Goal: Task Accomplishment & Management: Complete application form

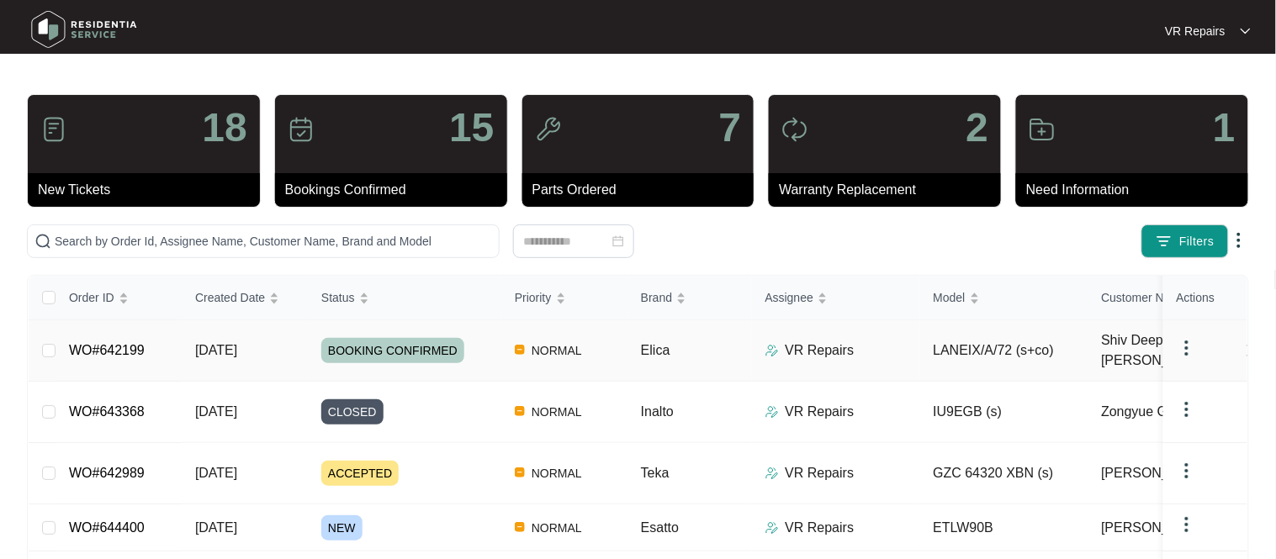
click at [126, 346] on link "WO#642199" at bounding box center [107, 350] width 76 height 14
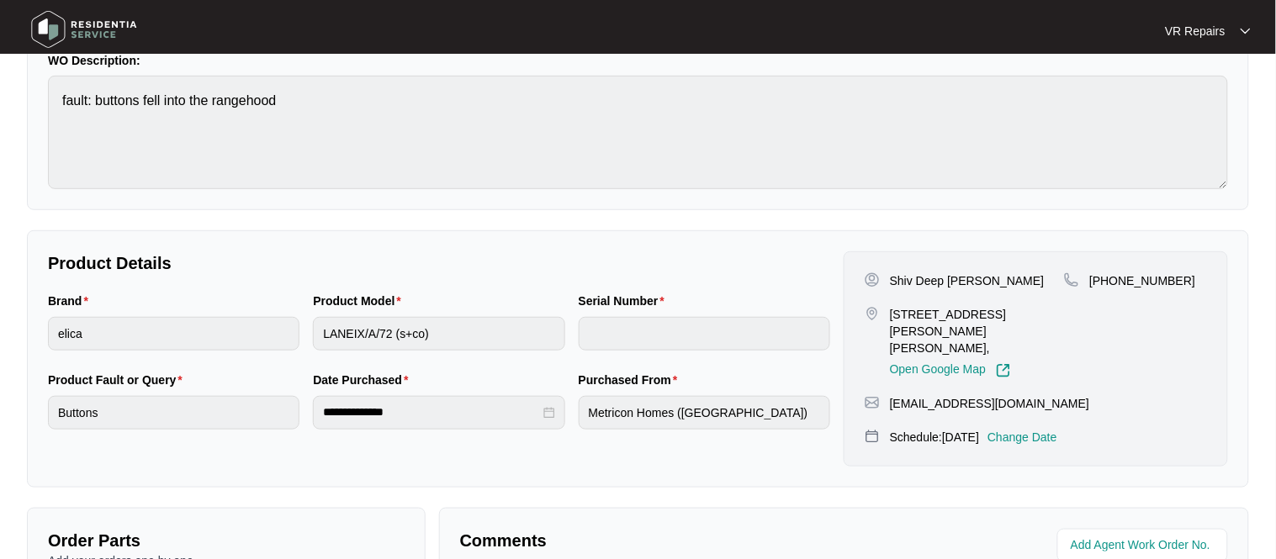
scroll to position [557, 0]
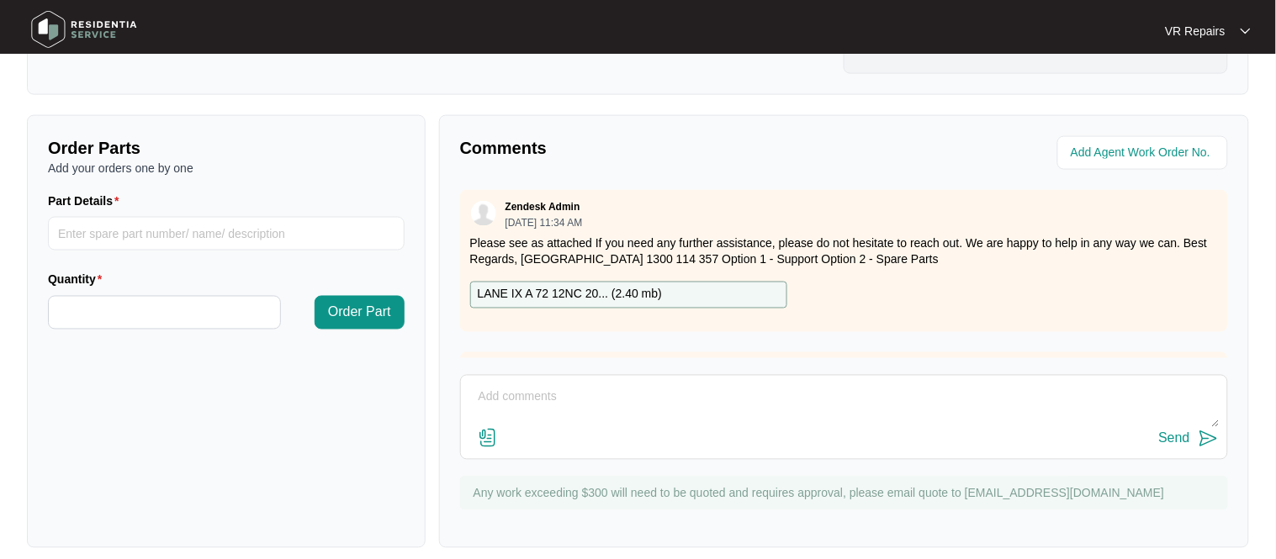
click at [522, 388] on textarea at bounding box center [843, 406] width 749 height 44
click at [487, 429] on img at bounding box center [488, 438] width 20 height 20
click at [0, 0] on input "file" at bounding box center [0, 0] width 0 height 0
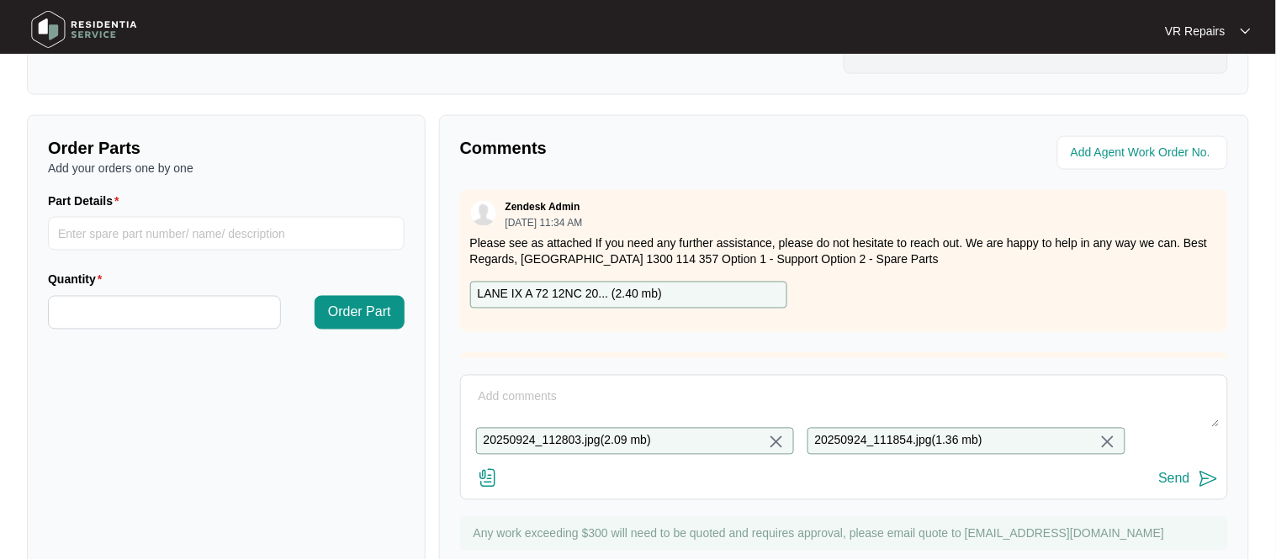
click at [489, 384] on textarea at bounding box center [843, 406] width 749 height 44
type textarea "o"
type textarea "images"
click at [1184, 472] on div "Send" at bounding box center [1174, 479] width 31 height 15
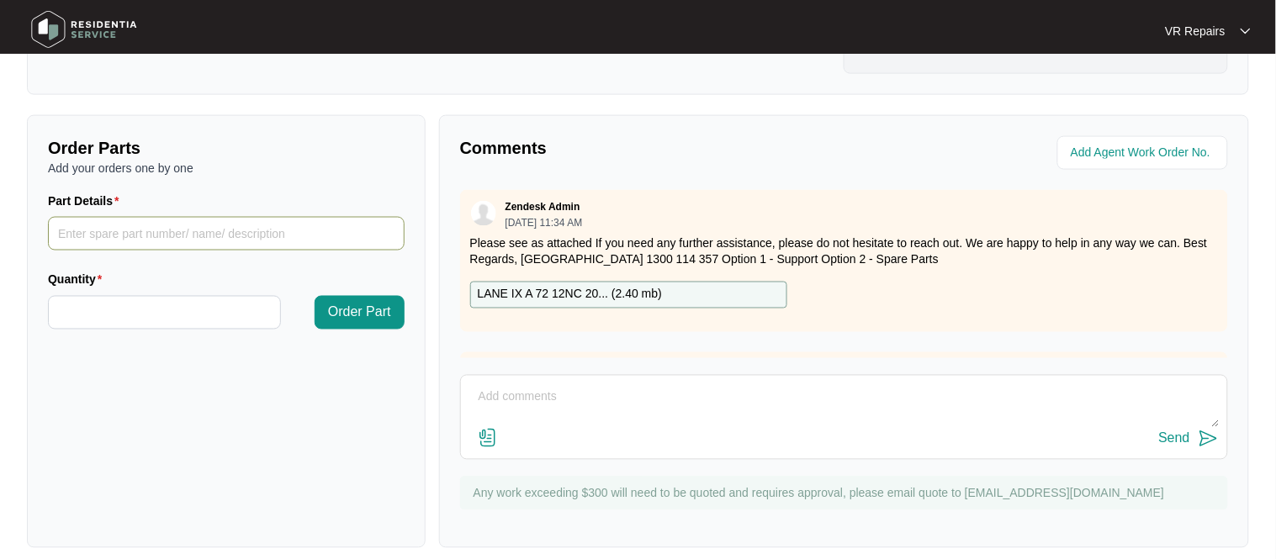
click at [189, 220] on input "Part Details" at bounding box center [226, 234] width 357 height 34
type input "switch, CRU0132950"
click at [161, 297] on input "Quantity" at bounding box center [164, 313] width 231 height 32
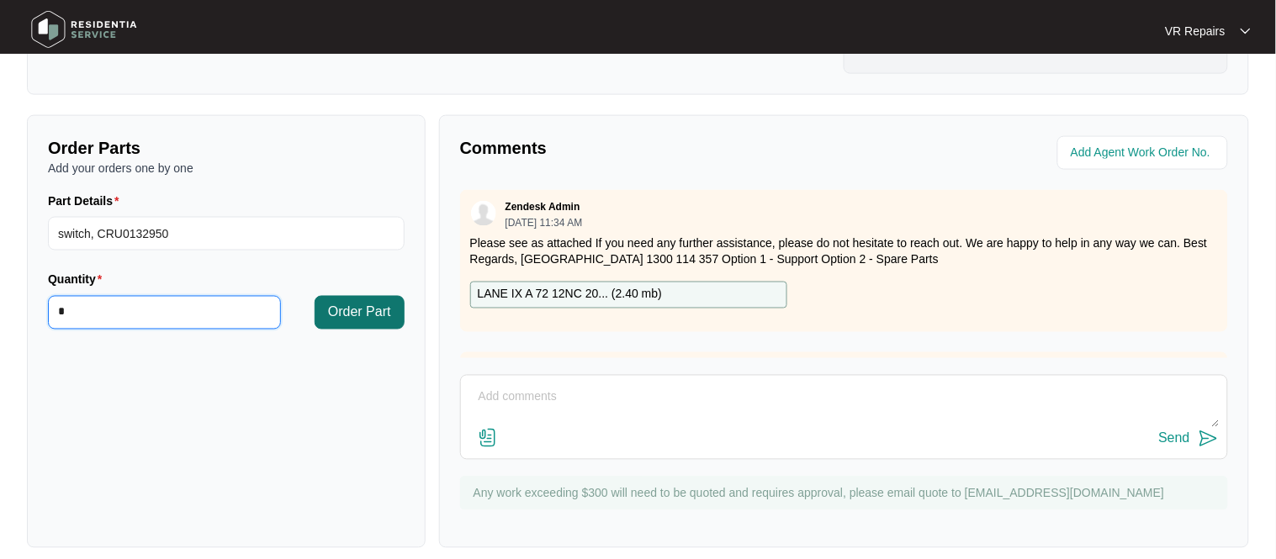
type input "*"
click at [383, 303] on span "Order Part" at bounding box center [359, 313] width 63 height 20
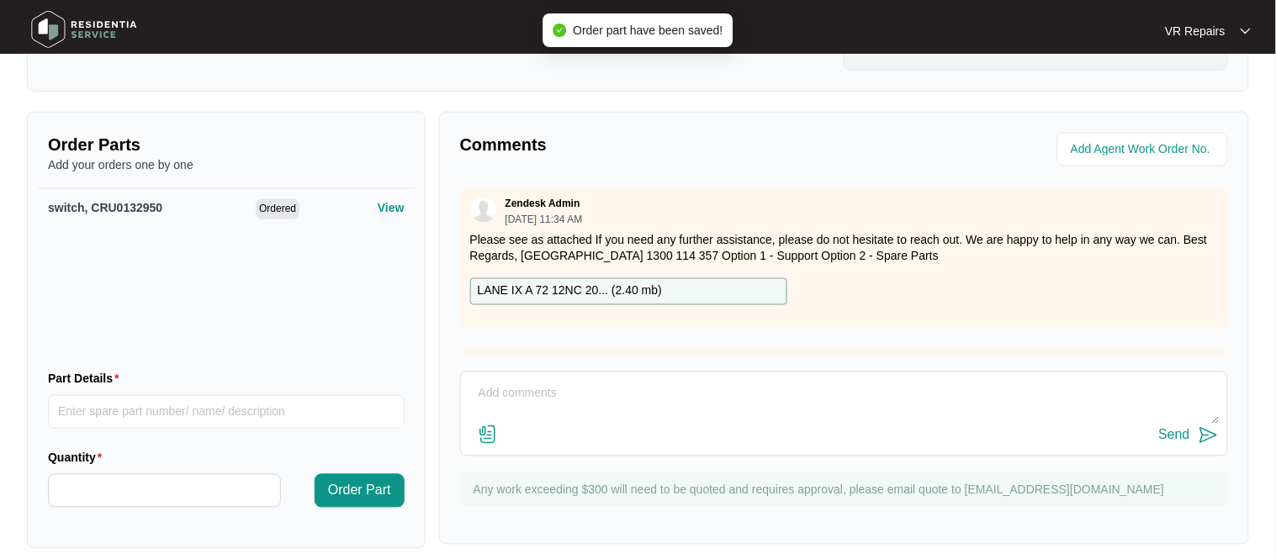
scroll to position [0, 0]
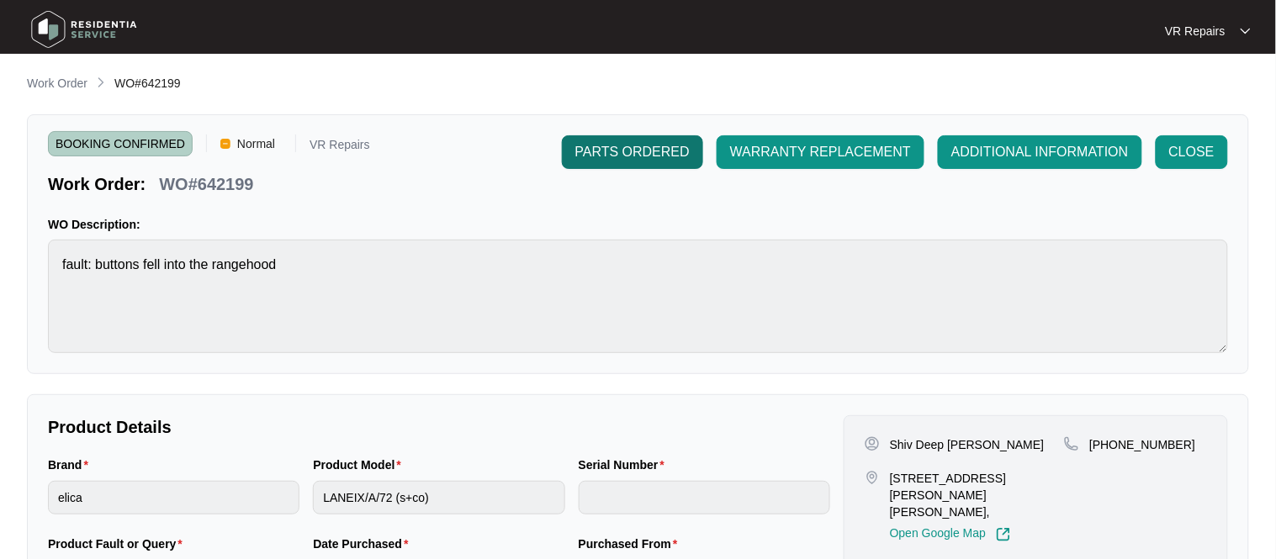
click at [634, 155] on span "PARTS ORDERED" at bounding box center [632, 152] width 114 height 20
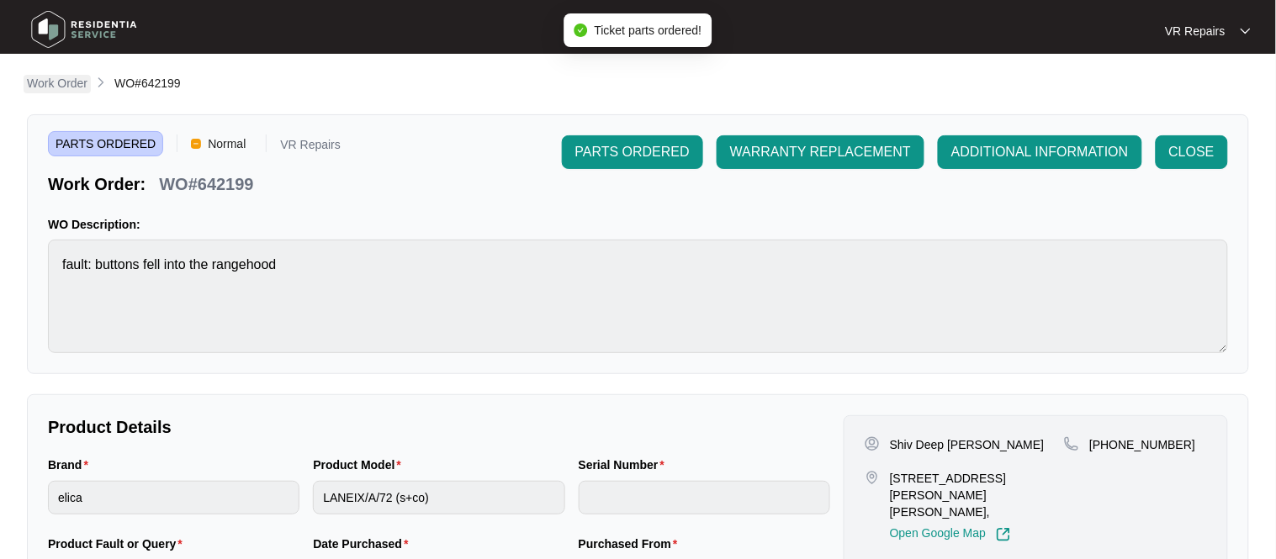
click at [59, 83] on p "Work Order" at bounding box center [57, 83] width 61 height 17
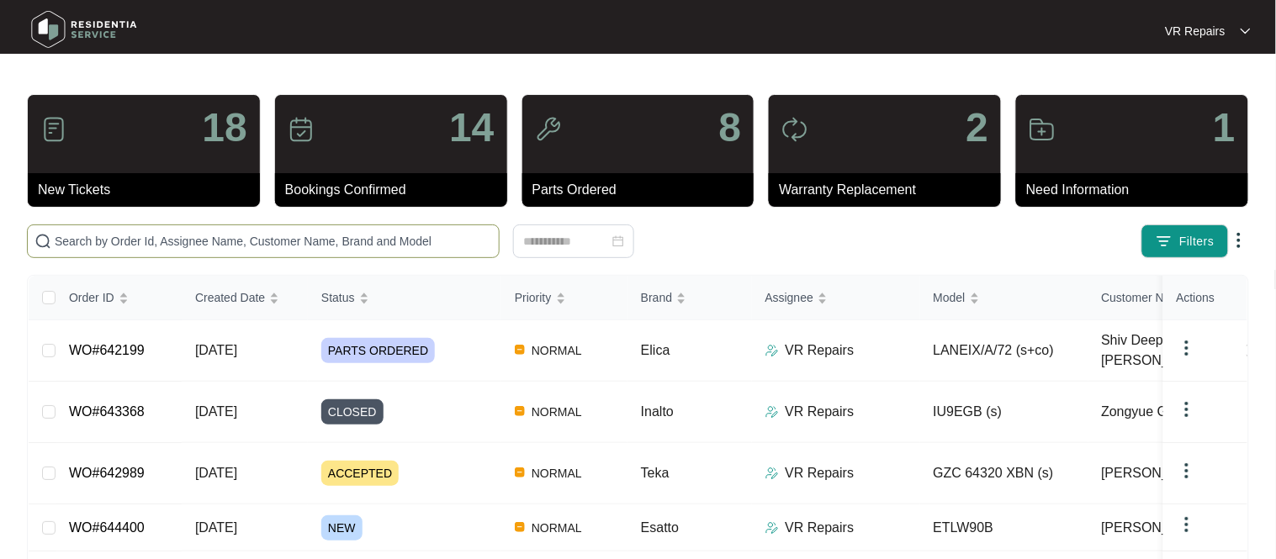
click at [133, 236] on input "text" at bounding box center [273, 241] width 437 height 19
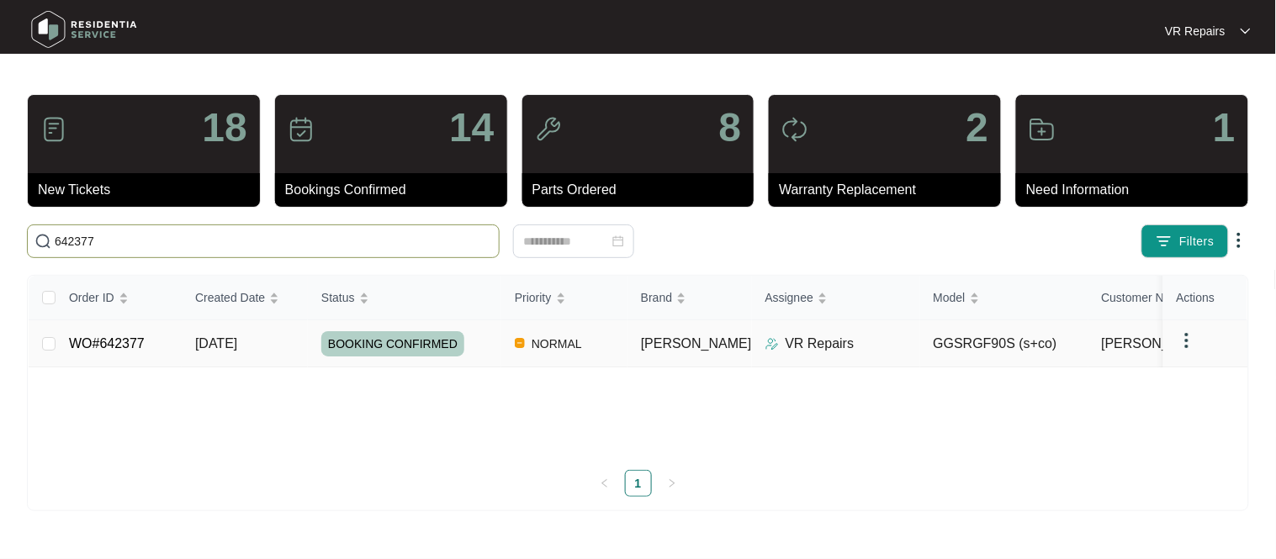
type input "642377"
click at [110, 343] on link "WO#642377" at bounding box center [107, 343] width 76 height 14
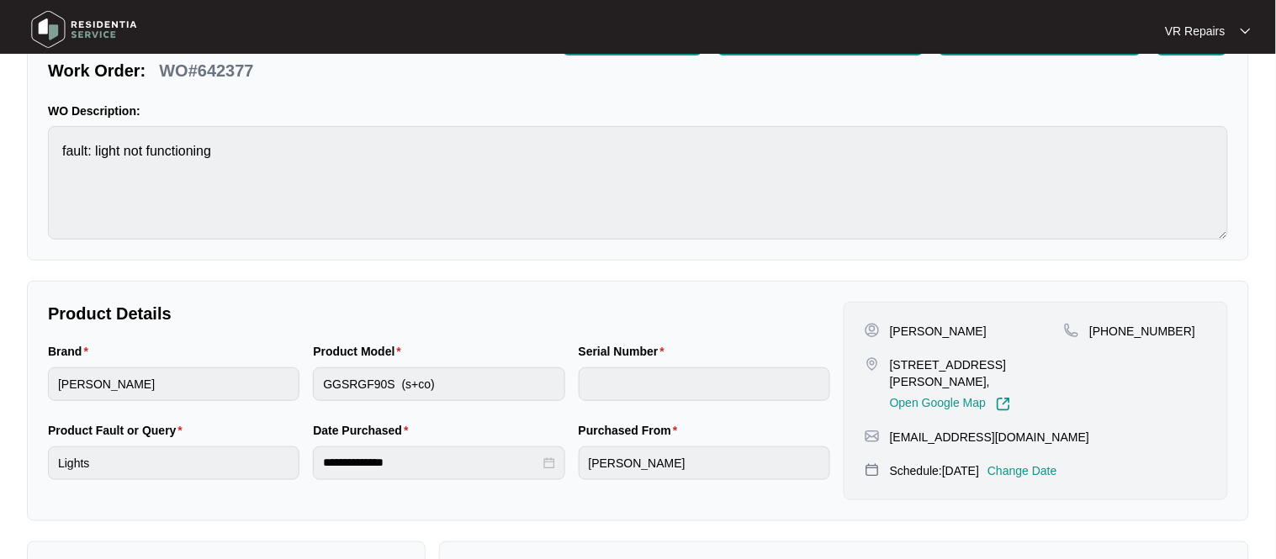
scroll to position [115, 0]
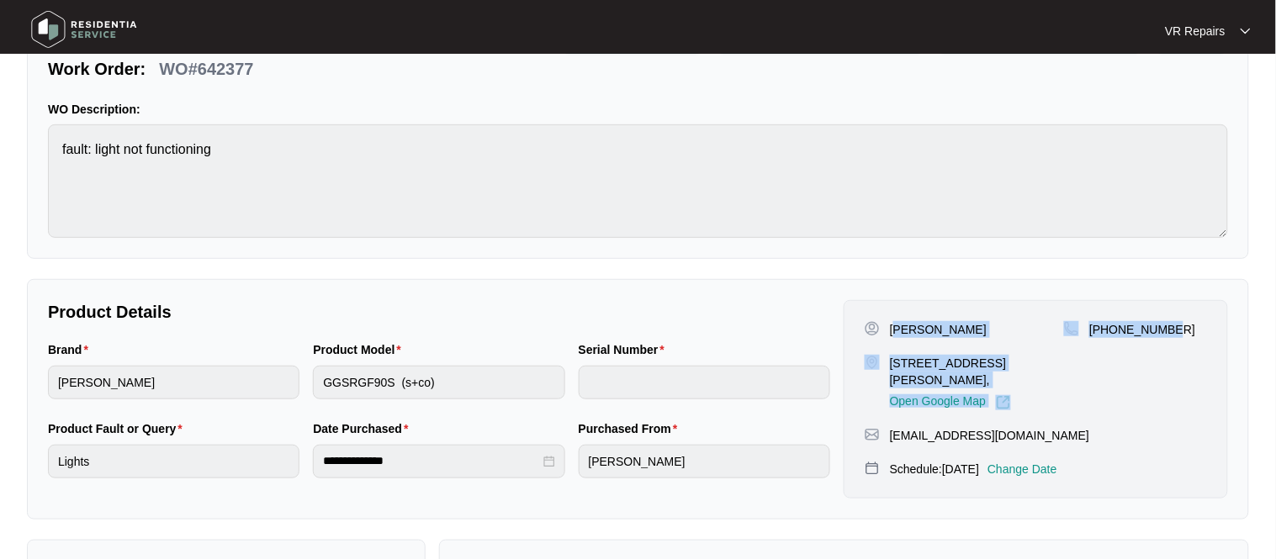
drag, startPoint x: 894, startPoint y: 326, endPoint x: 1196, endPoint y: 338, distance: 302.2
click at [1196, 338] on div "[PERSON_NAME] [STREET_ADDRESS][PERSON_NAME], Open Google Map [PHONE_NUMBER]" at bounding box center [1036, 365] width 342 height 89
copy div "[PERSON_NAME] [STREET_ADDRESS][PERSON_NAME], Open Google Map [PHONE_NUMBER]"
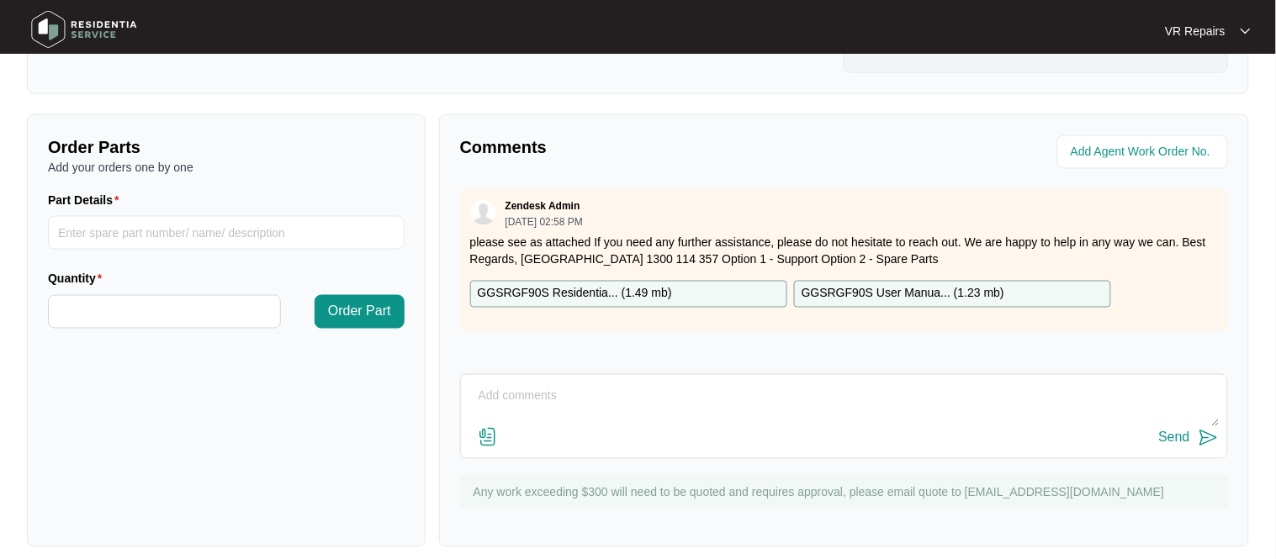
scroll to position [544, 0]
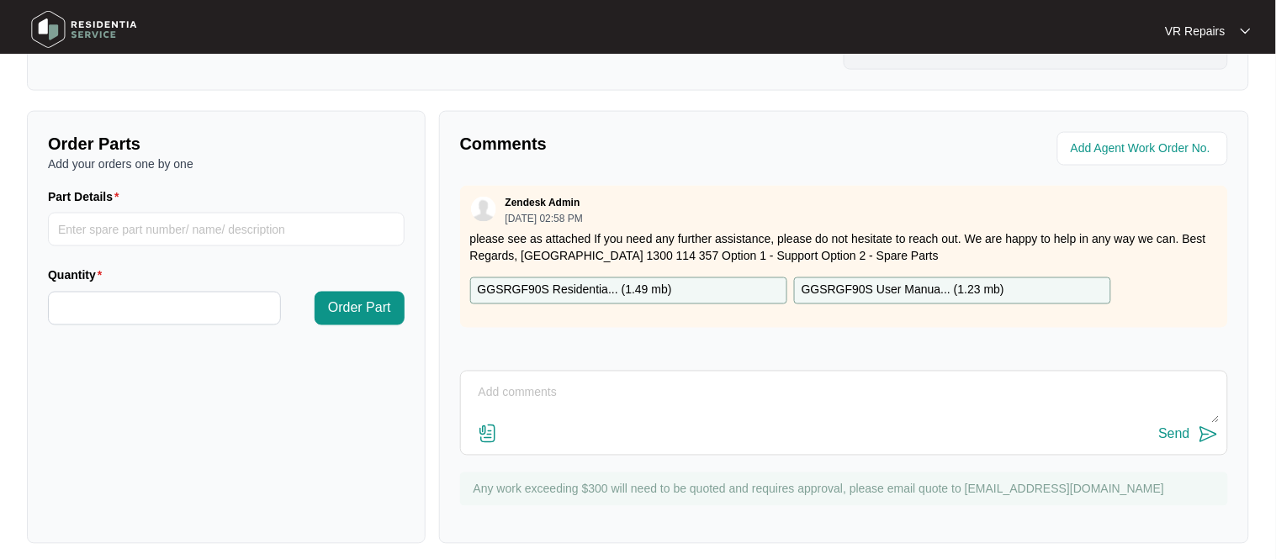
click at [510, 389] on textarea at bounding box center [843, 402] width 749 height 44
type textarea "Replaced faulty switch, referred to invoice number 2470"
click at [1182, 437] on div "Send" at bounding box center [1174, 434] width 31 height 15
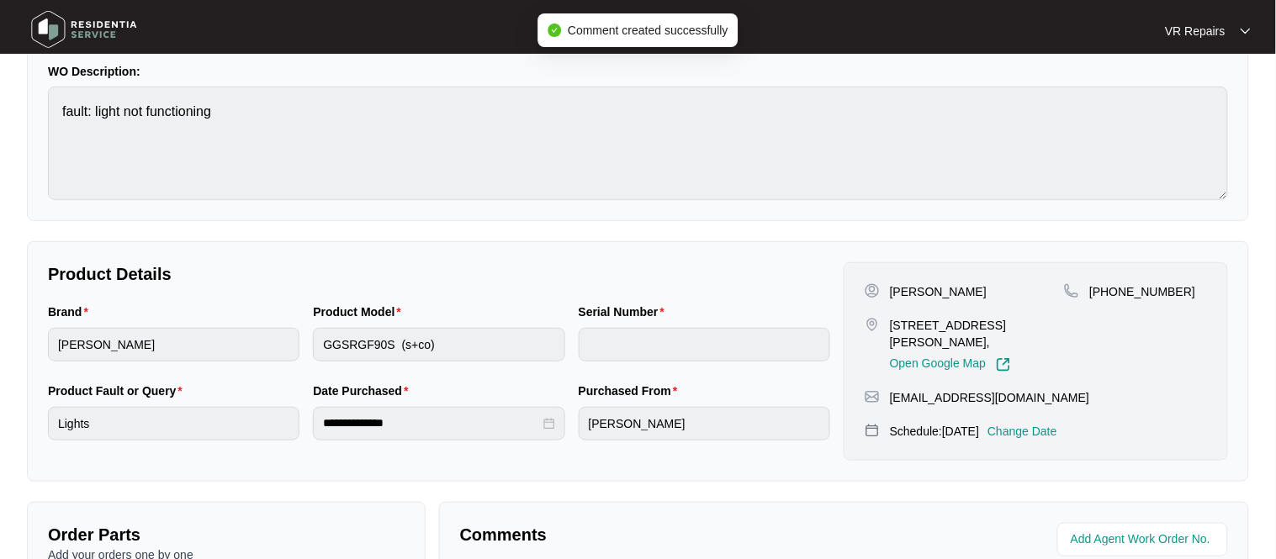
scroll to position [13, 0]
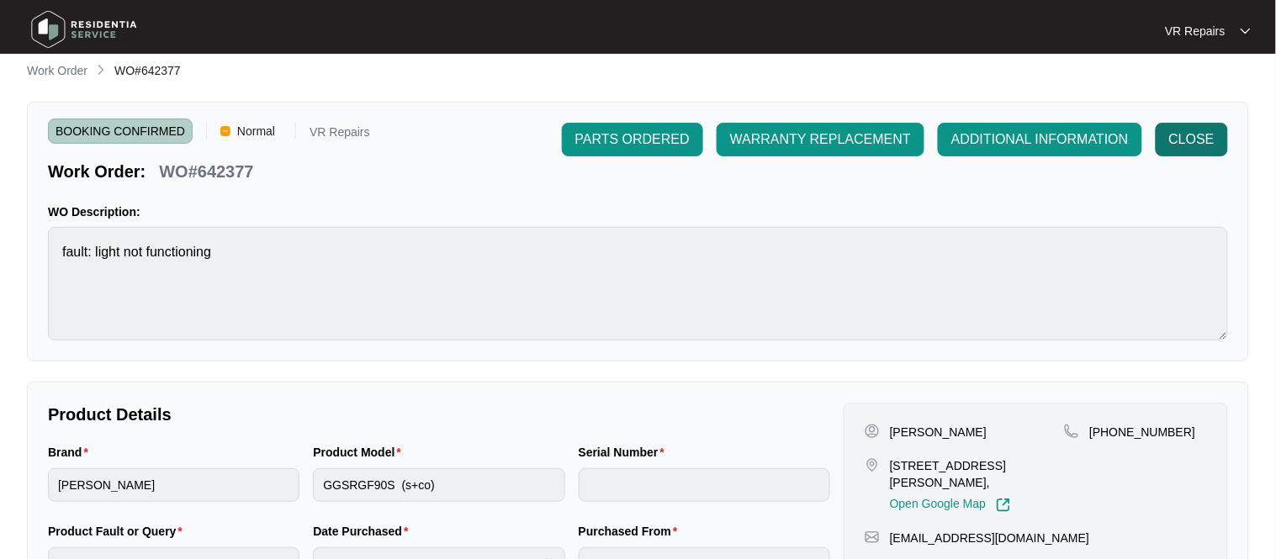
click at [1191, 137] on span "CLOSE" at bounding box center [1191, 140] width 45 height 20
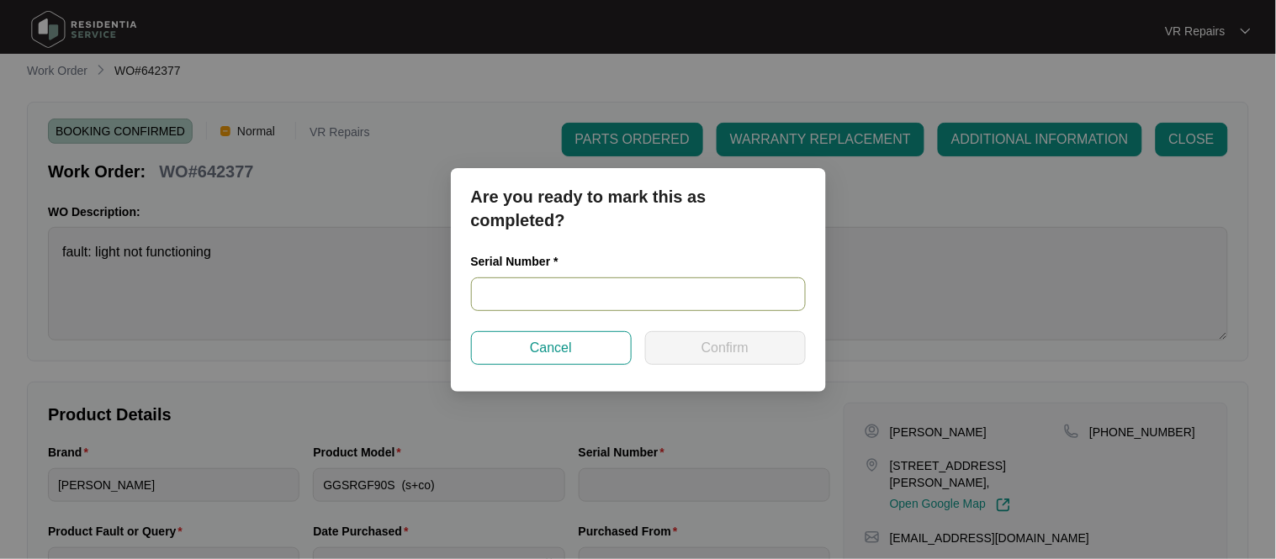
click at [584, 298] on input "text" at bounding box center [638, 295] width 335 height 34
paste input "RR0325001763"
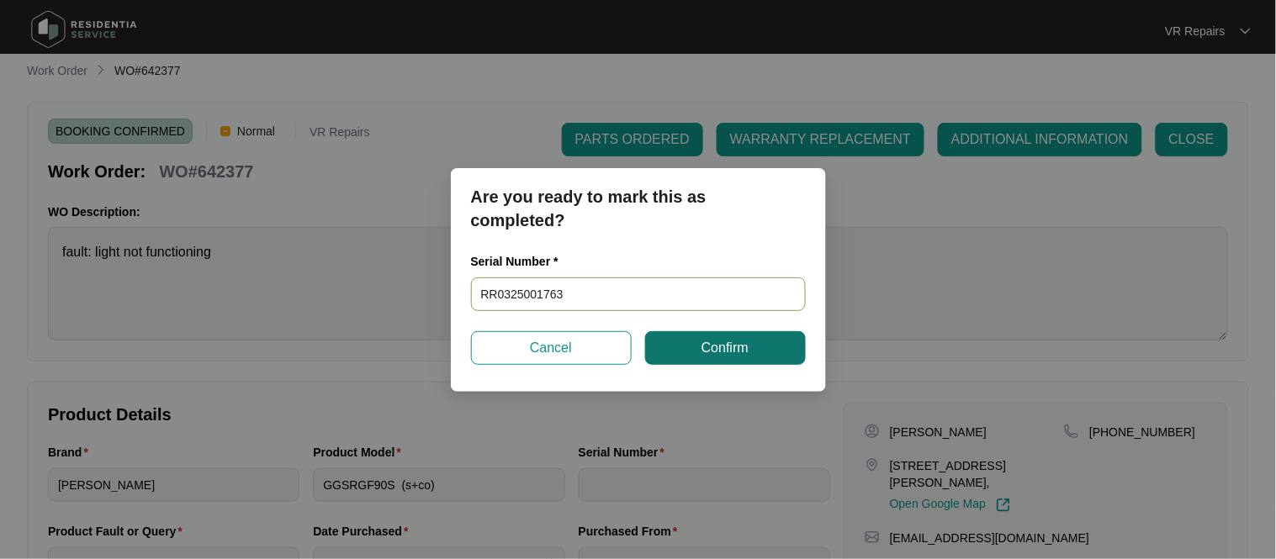
type input "RR0325001763"
click at [717, 355] on span "Confirm" at bounding box center [725, 348] width 47 height 20
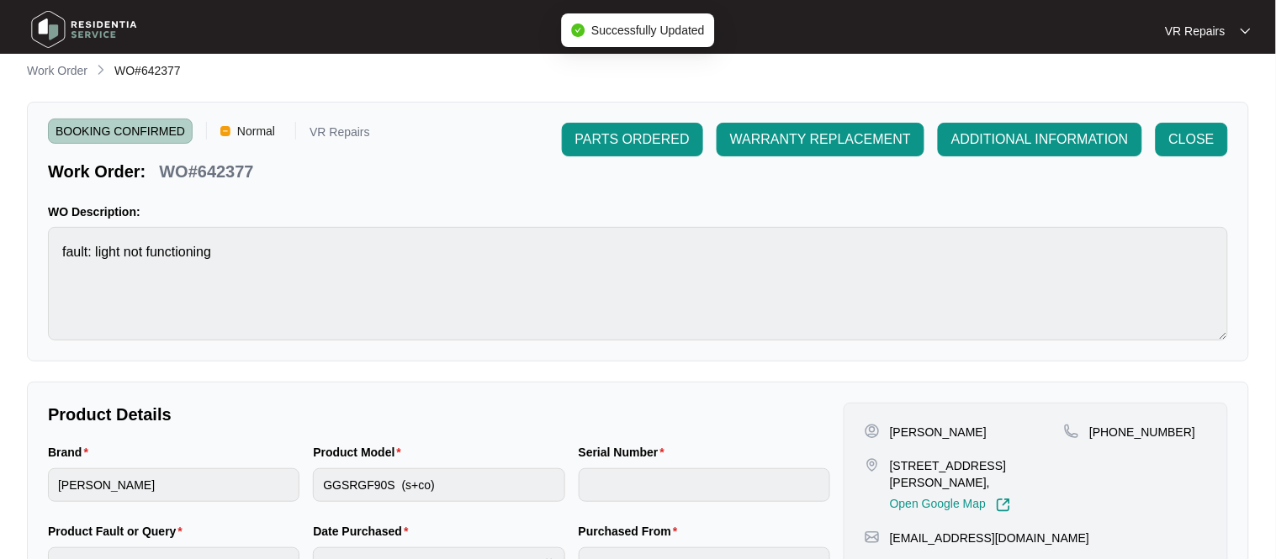
type input "RR0325001763"
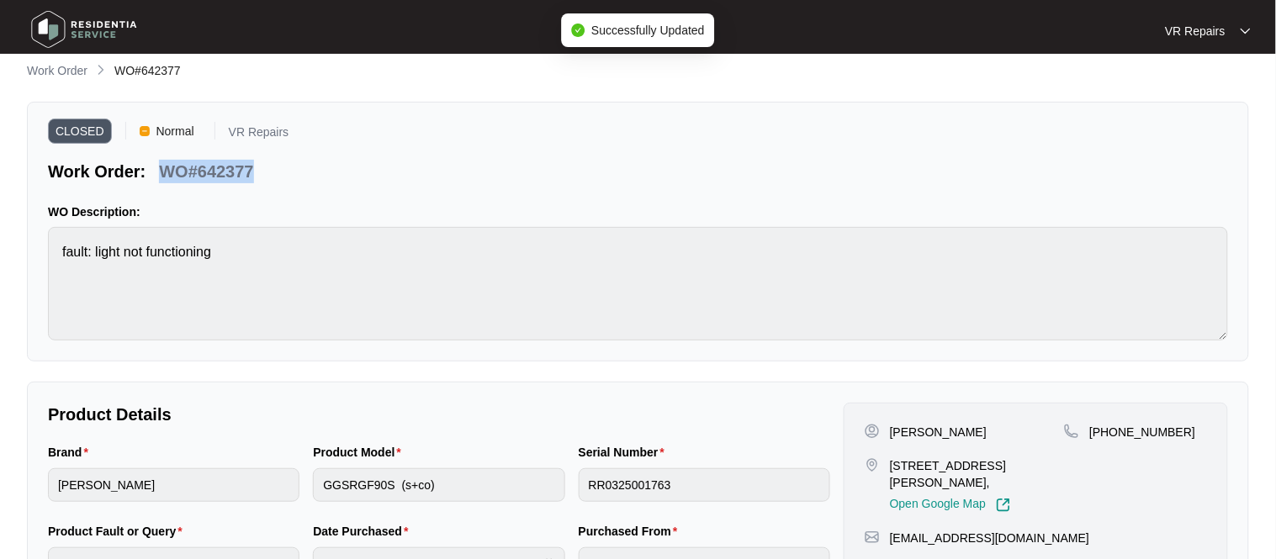
drag, startPoint x: 253, startPoint y: 172, endPoint x: 167, endPoint y: 172, distance: 85.8
click at [167, 172] on p "WO#642377" at bounding box center [206, 172] width 94 height 24
copy p "WO#642377"
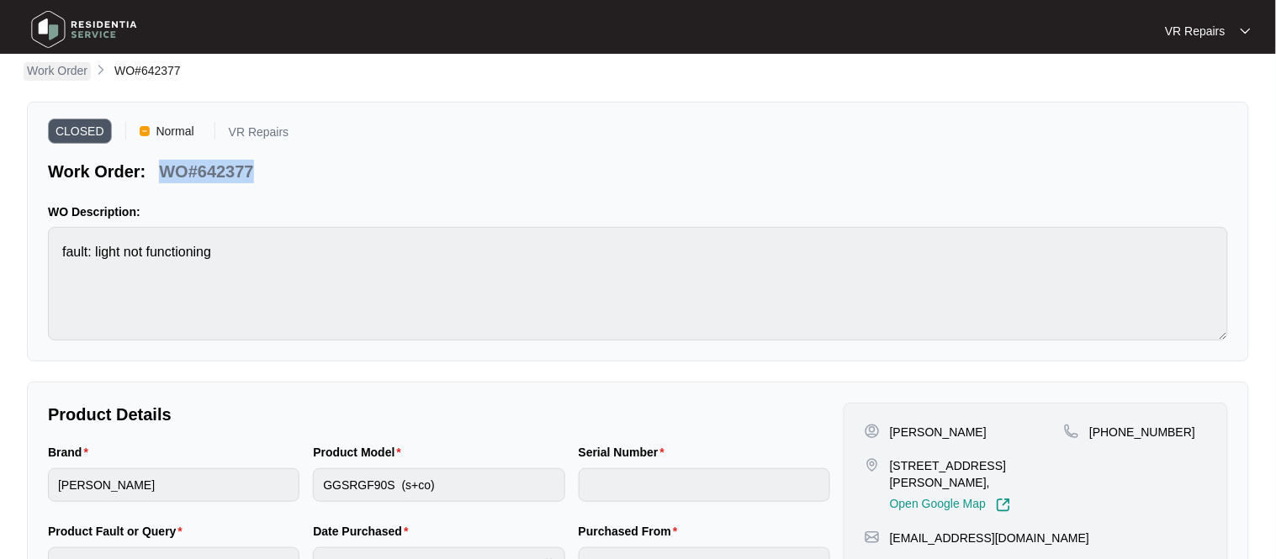
click at [53, 71] on p "Work Order" at bounding box center [57, 70] width 61 height 17
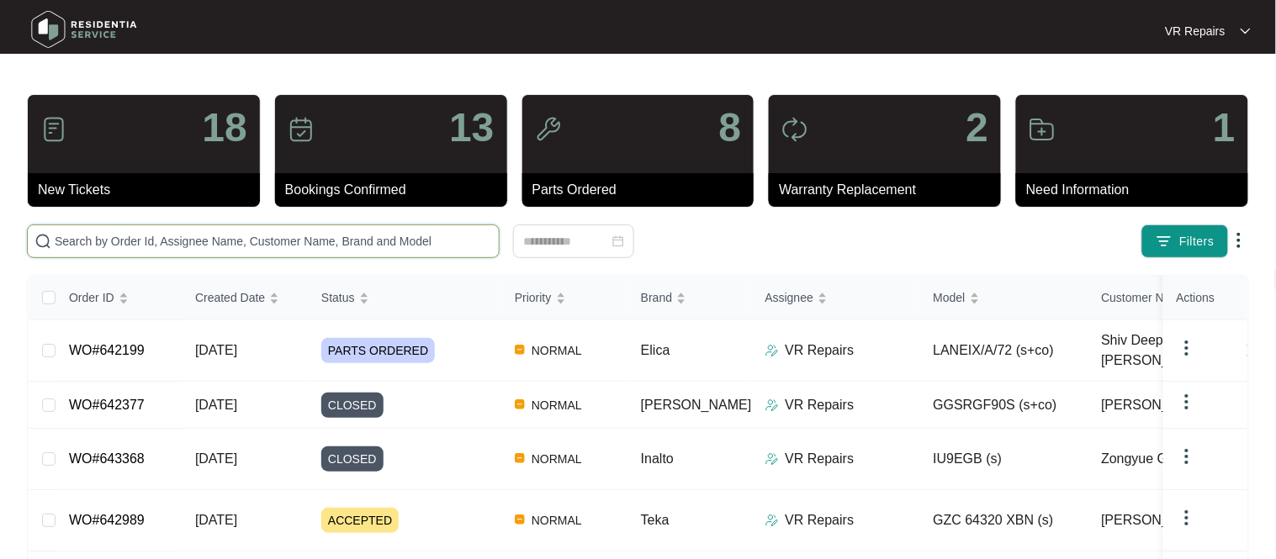
click at [140, 239] on input "text" at bounding box center [273, 241] width 437 height 19
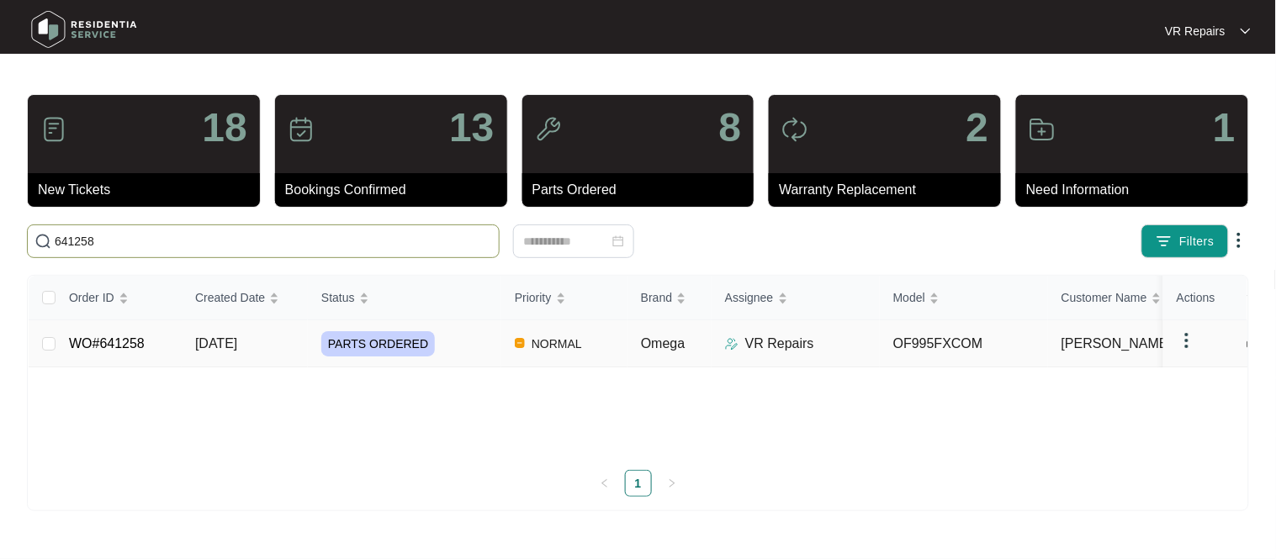
type input "641258"
click at [128, 346] on link "WO#641258" at bounding box center [107, 343] width 76 height 14
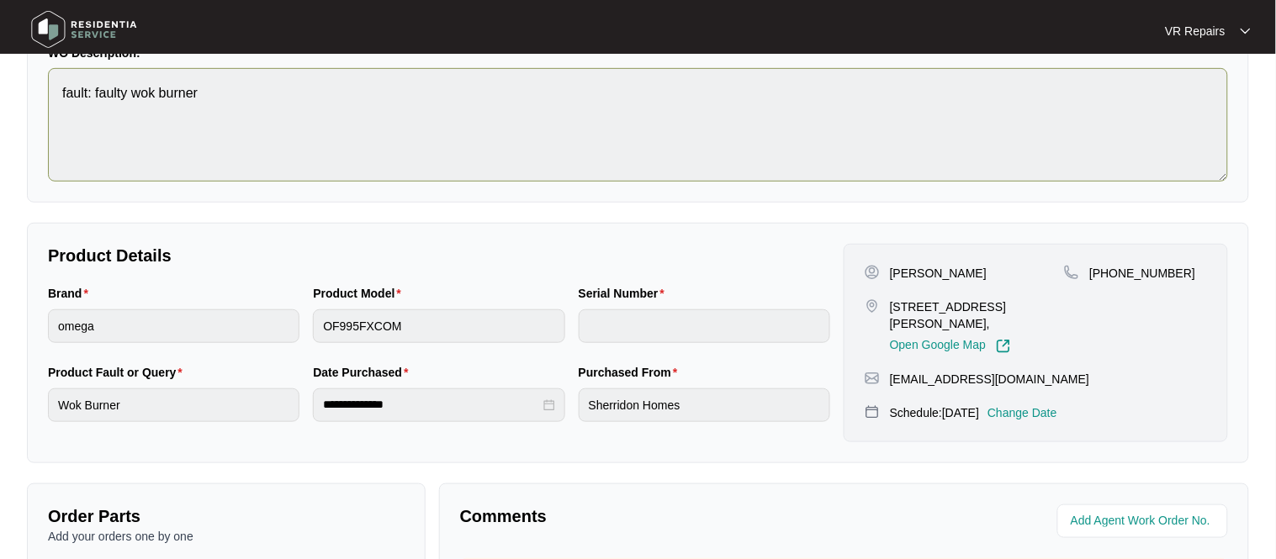
scroll to position [183, 0]
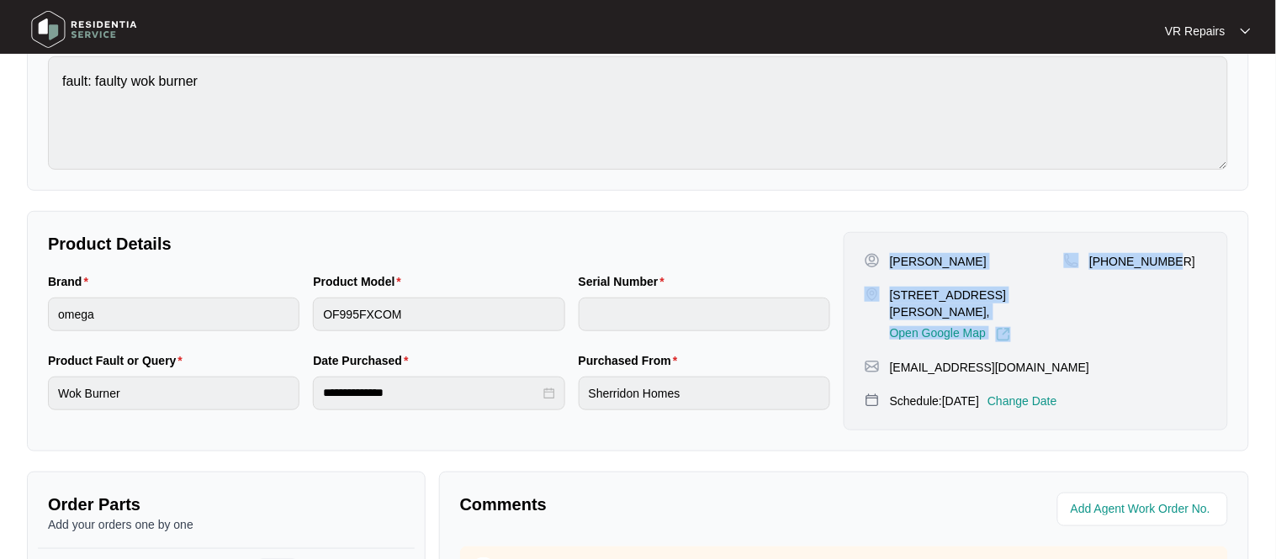
drag, startPoint x: 891, startPoint y: 261, endPoint x: 1193, endPoint y: 262, distance: 302.0
click at [1193, 262] on div "[PERSON_NAME] [STREET_ADDRESS][PERSON_NAME][PERSON_NAME], Open Google Map [PHON…" at bounding box center [1036, 297] width 342 height 89
copy div "[PERSON_NAME] [STREET_ADDRESS][PERSON_NAME][PERSON_NAME], Open Google Map [PHON…"
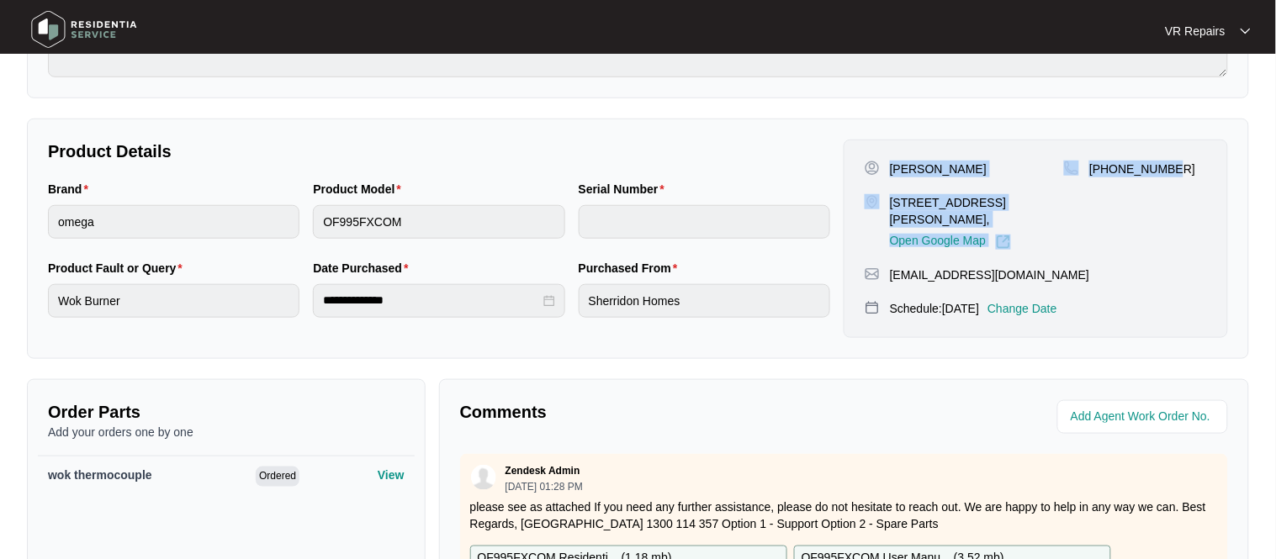
scroll to position [560, 0]
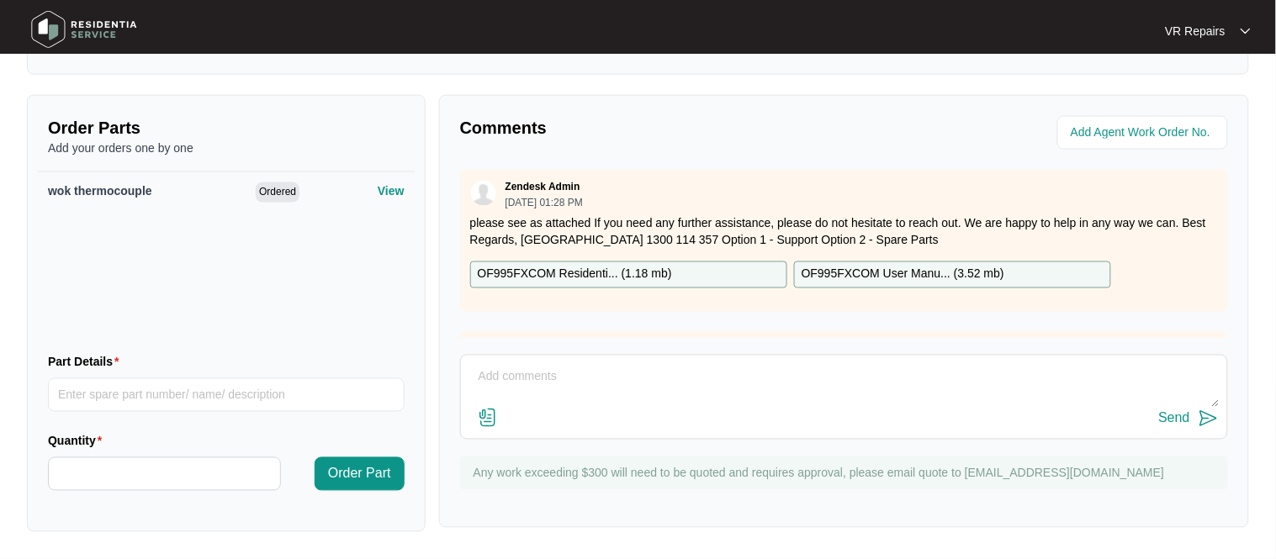
click at [528, 368] on textarea at bounding box center [843, 386] width 749 height 44
type textarea "Replaced faulty Wok thermal couple, referred to invoice number 2471"
click at [1178, 426] on div "Send" at bounding box center [1174, 418] width 31 height 15
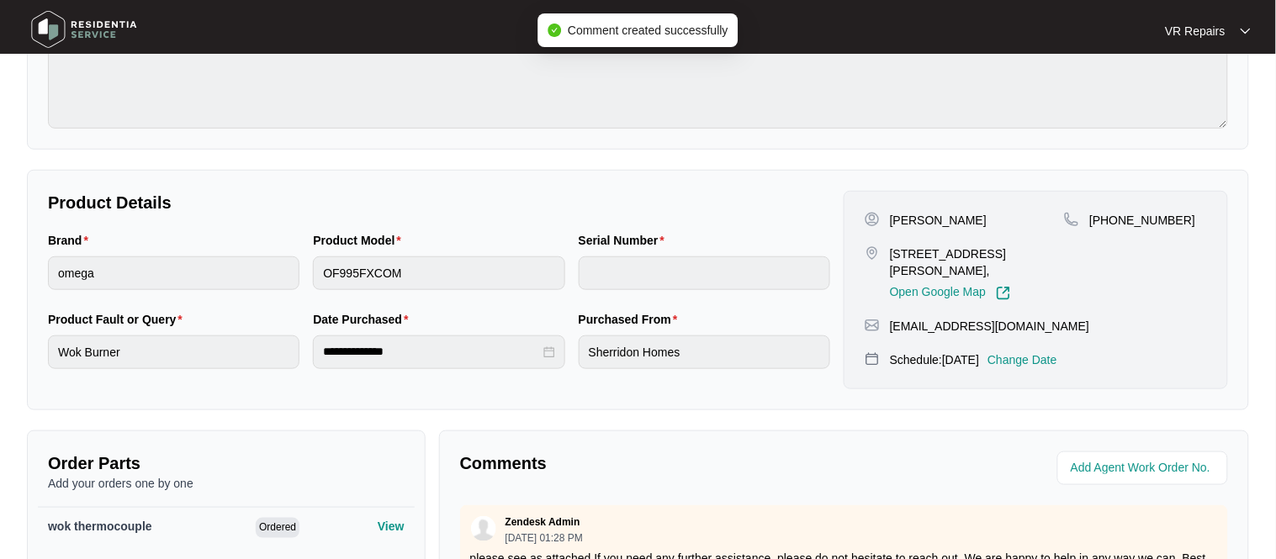
scroll to position [0, 0]
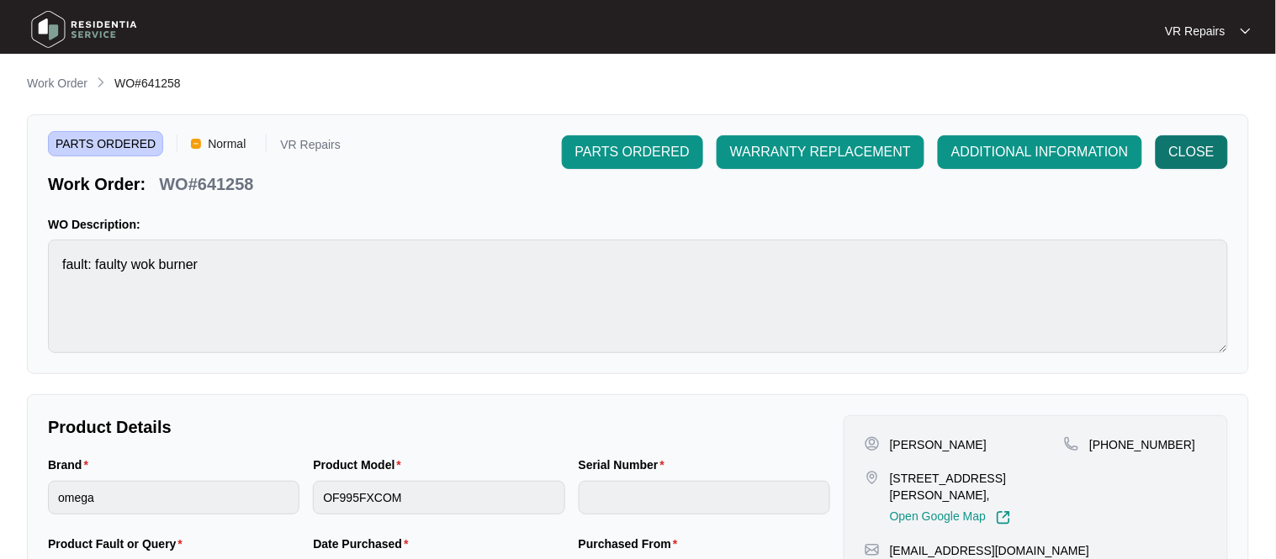
click at [1178, 150] on span "CLOSE" at bounding box center [1191, 152] width 45 height 20
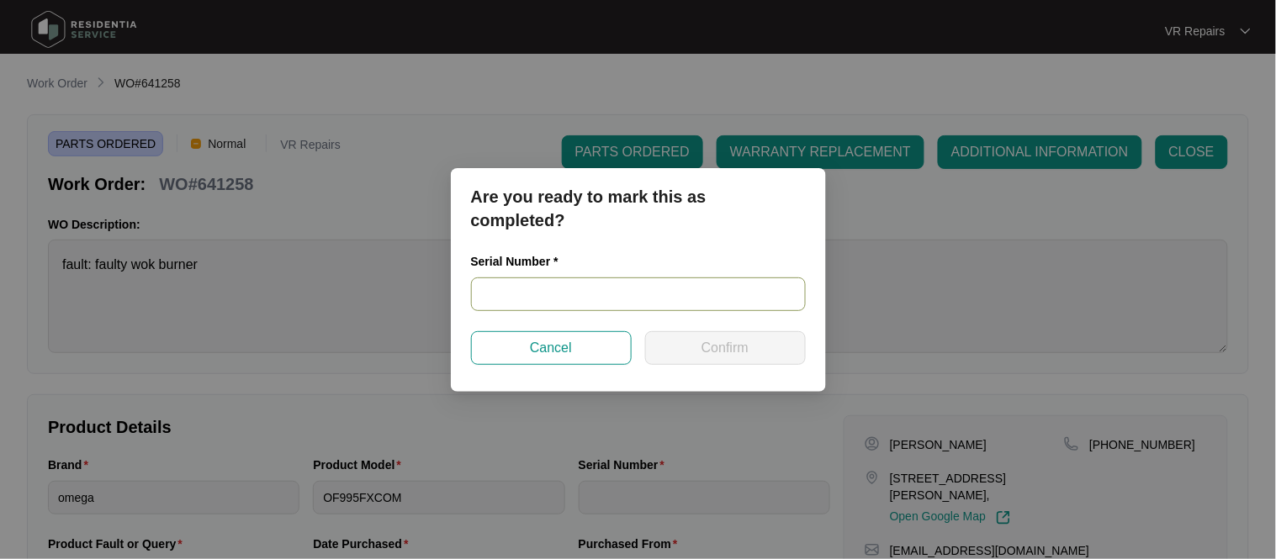
click at [534, 295] on input "text" at bounding box center [638, 295] width 335 height 34
paste input "V0000472592109000003"
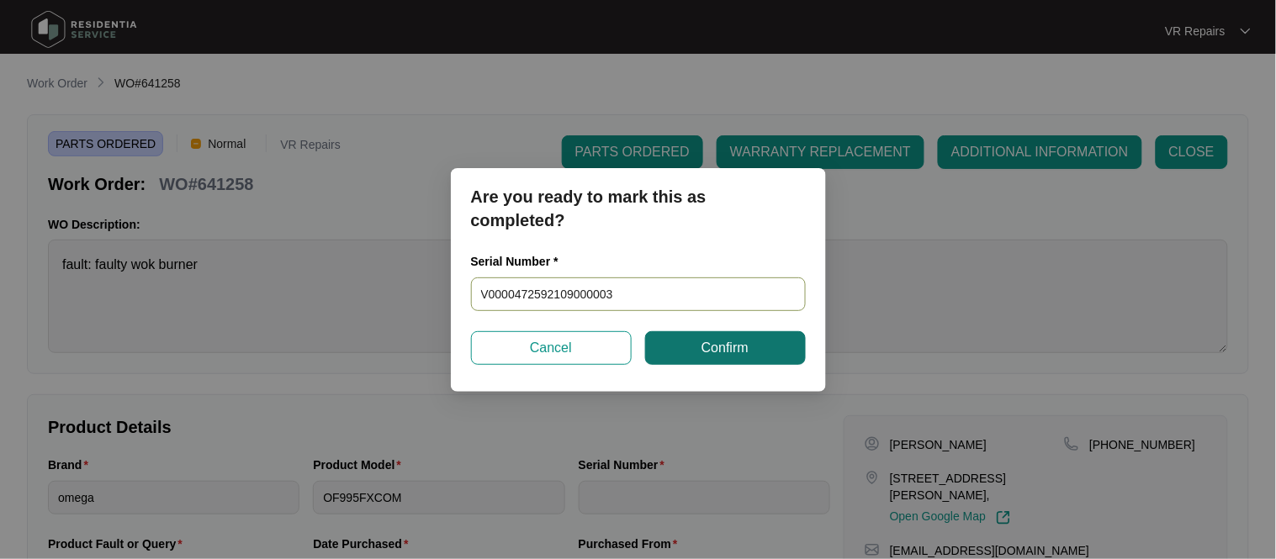
type input "V0000472592109000003"
click at [707, 357] on span "Confirm" at bounding box center [725, 348] width 47 height 20
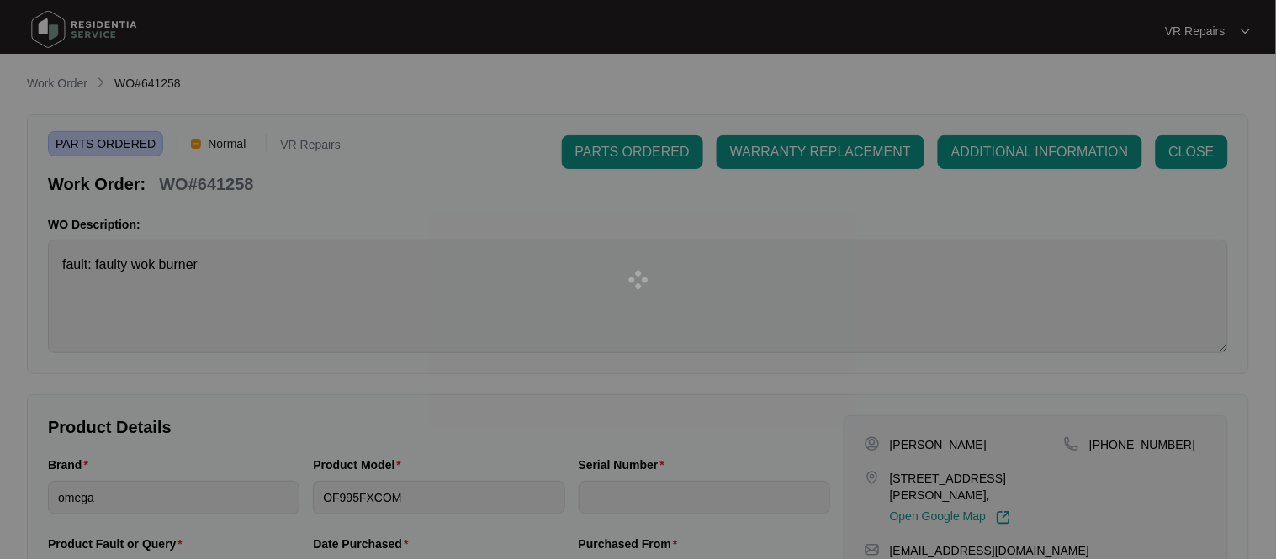
type input "V0000472592109000003"
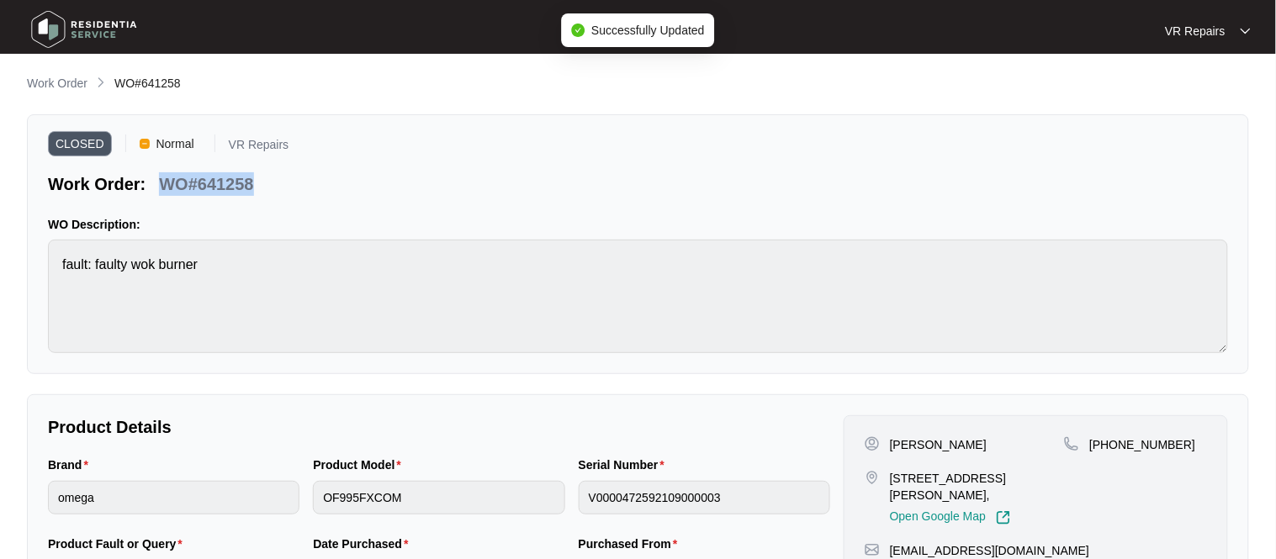
drag, startPoint x: 254, startPoint y: 185, endPoint x: 164, endPoint y: 182, distance: 90.1
click at [164, 182] on div "WO#641258" at bounding box center [206, 181] width 108 height 29
copy p "WO#641258"
